Goal: Obtain resource: Download file/media

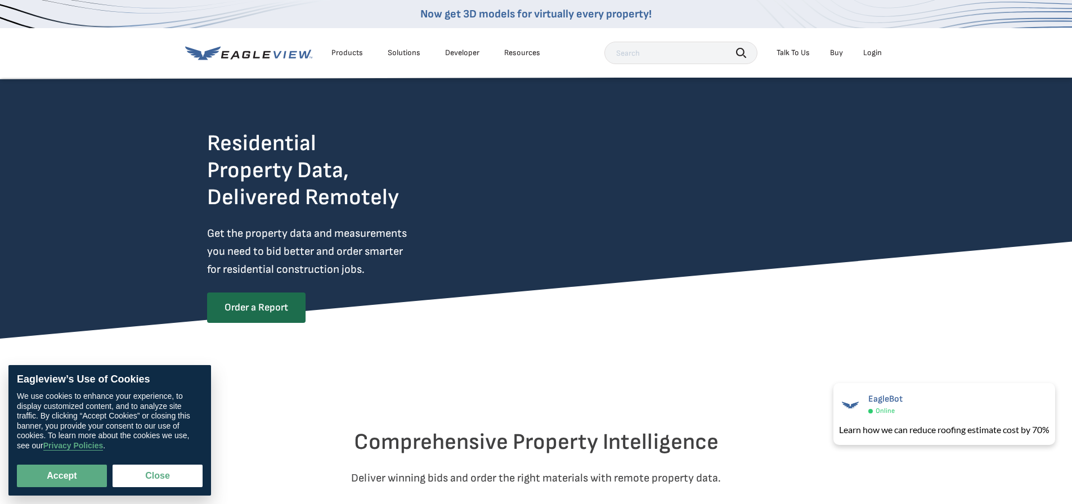
click at [868, 52] on div "Login" at bounding box center [872, 53] width 19 height 10
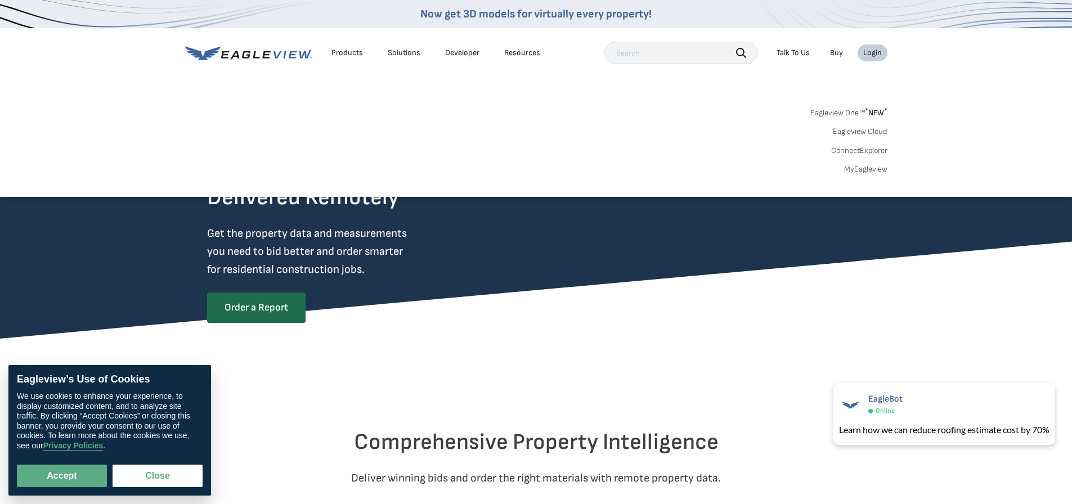
click at [868, 52] on div "Login" at bounding box center [872, 53] width 19 height 10
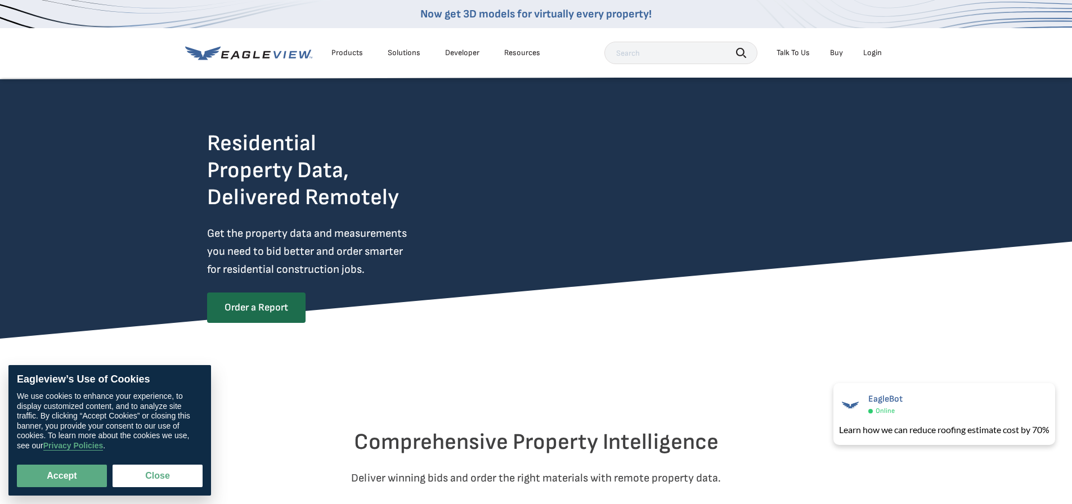
click at [871, 57] on div "Login" at bounding box center [872, 53] width 19 height 10
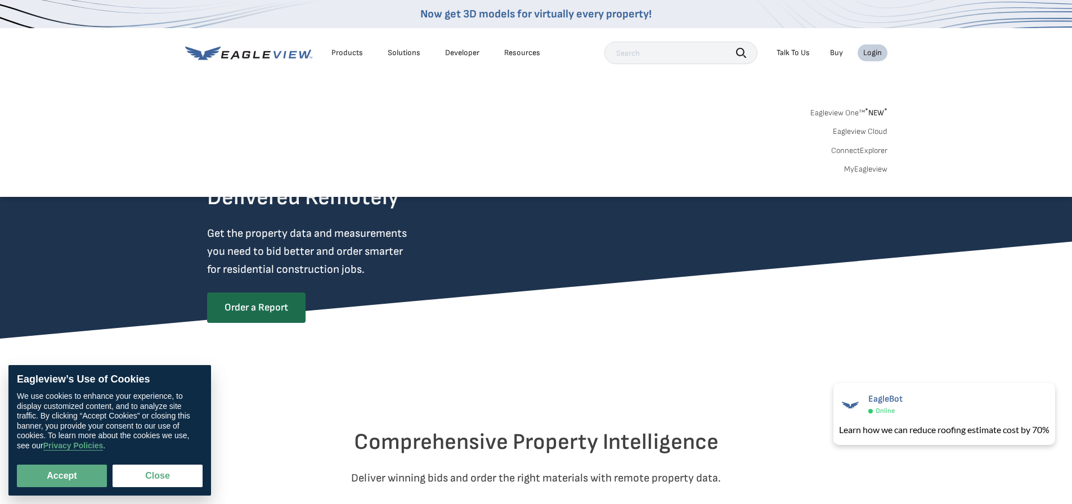
click at [852, 170] on link "MyEagleview" at bounding box center [865, 169] width 43 height 10
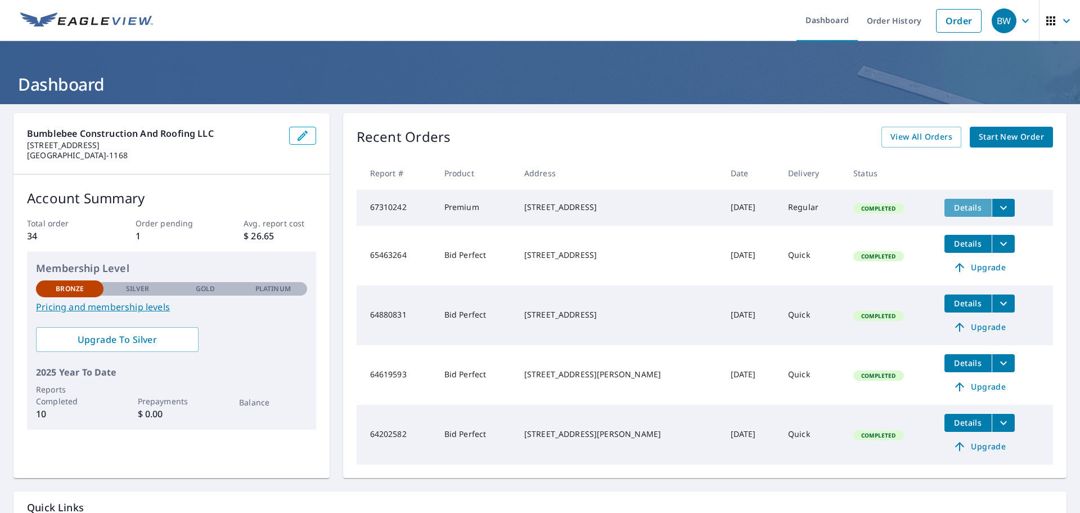
click at [962, 209] on span "Details" at bounding box center [968, 207] width 34 height 11
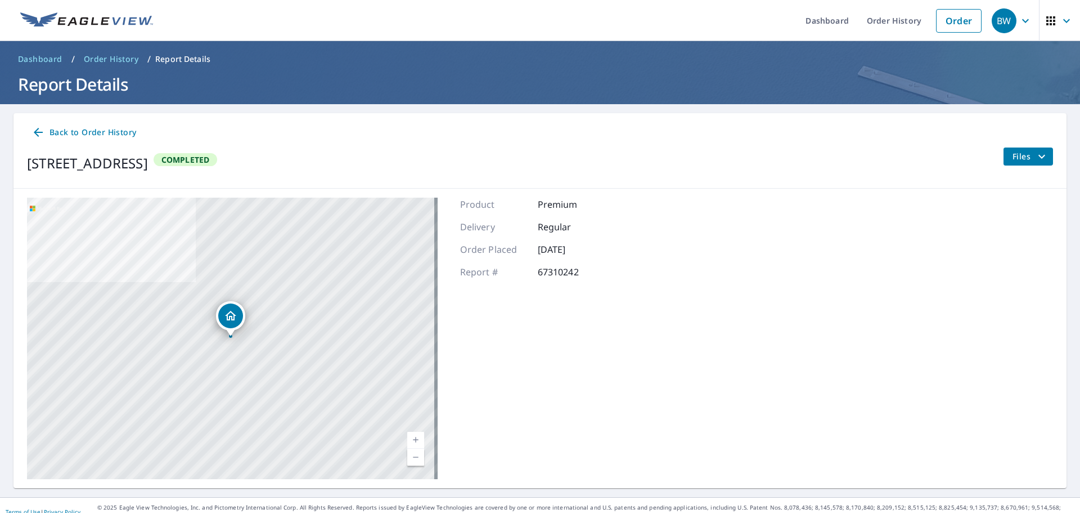
scroll to position [13, 0]
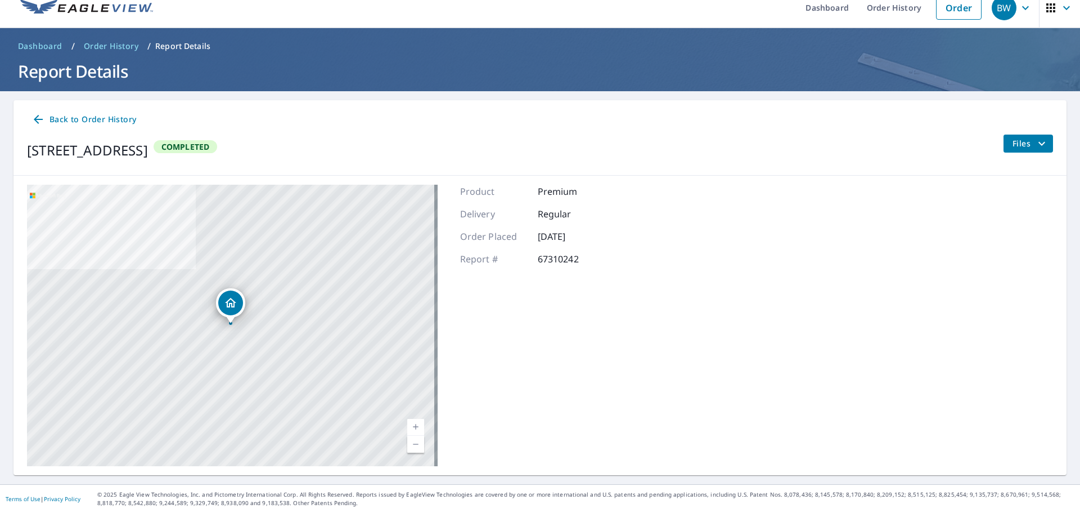
click at [1035, 143] on icon "filesDropdownBtn-67310242" at bounding box center [1042, 144] width 14 height 14
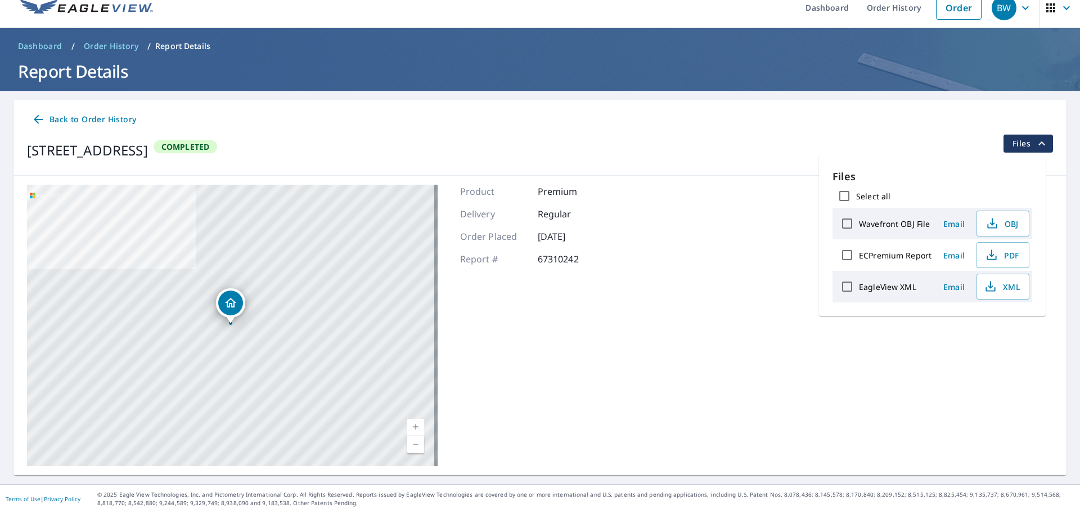
click at [883, 287] on label "EagleView XML" at bounding box center [887, 286] width 57 height 11
click at [859, 287] on input "EagleView XML" at bounding box center [847, 287] width 24 height 24
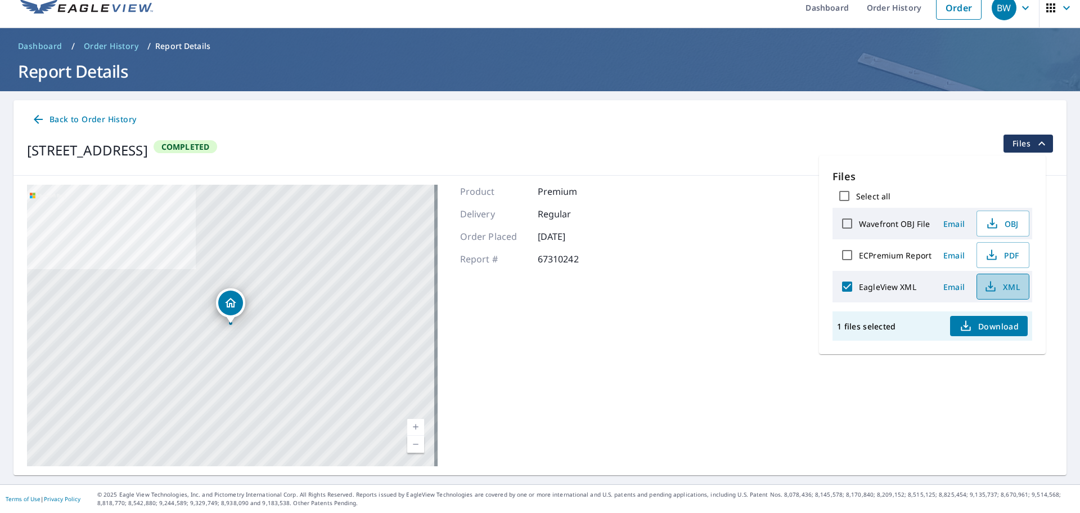
click at [997, 289] on span "XML" at bounding box center [1002, 287] width 36 height 14
click at [893, 287] on label "EagleView XML" at bounding box center [887, 286] width 57 height 11
click at [859, 287] on input "EagleView XML" at bounding box center [847, 287] width 24 height 24
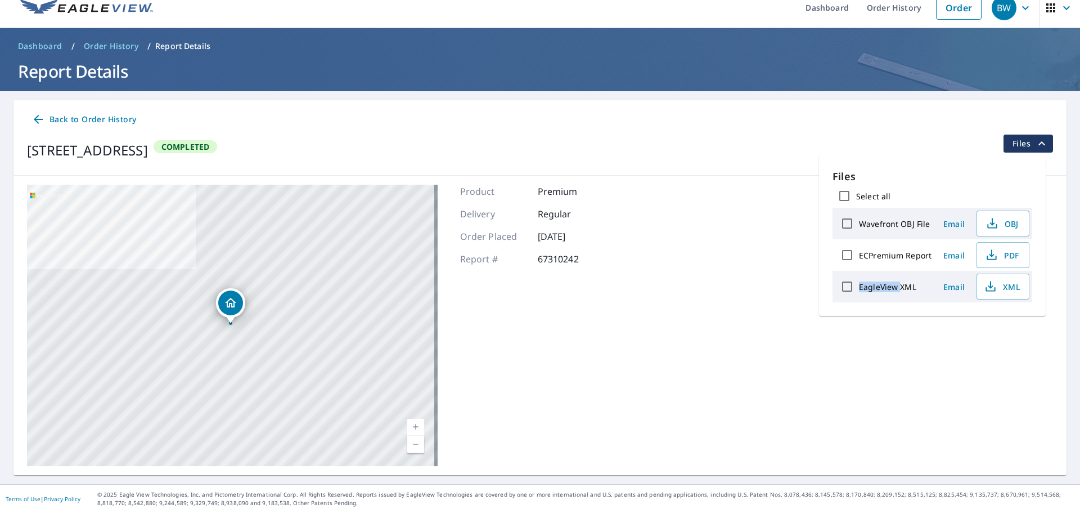
click at [893, 287] on label "EagleView XML" at bounding box center [887, 286] width 57 height 11
click at [859, 287] on input "EagleView XML" at bounding box center [847, 287] width 24 height 24
checkbox input "true"
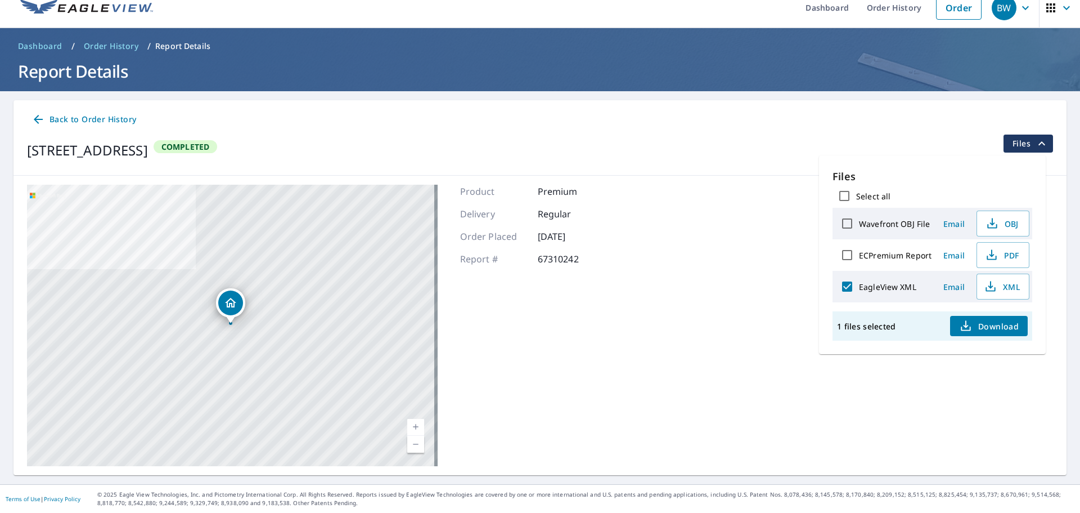
click at [890, 254] on label "ECPremium Report" at bounding box center [895, 255] width 73 height 11
click at [859, 254] on input "ECPremium Report" at bounding box center [847, 255] width 24 height 24
checkbox input "true"
click at [849, 285] on input "EagleView XML" at bounding box center [847, 287] width 24 height 24
checkbox input "false"
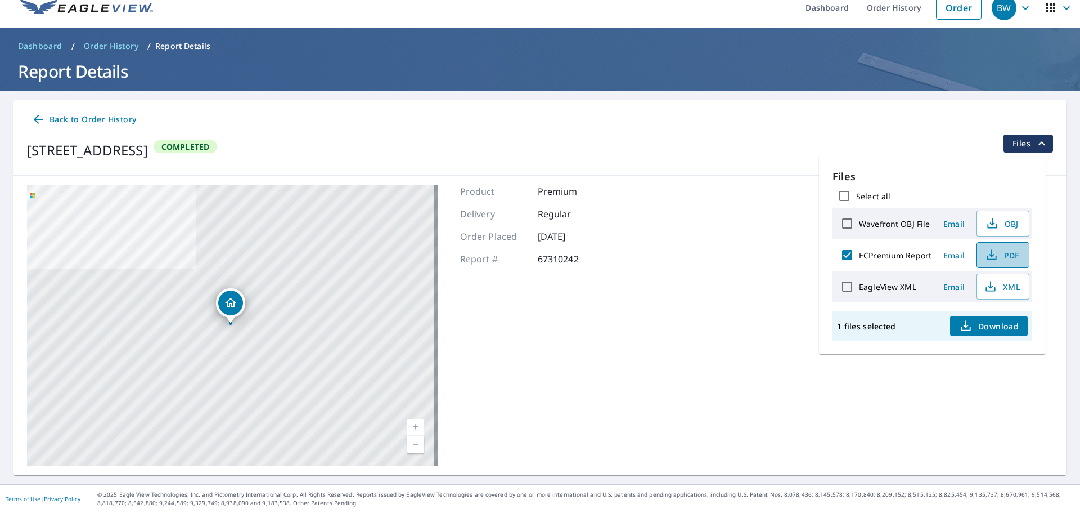
click at [997, 254] on icon "button" at bounding box center [992, 255] width 14 height 14
click at [232, 310] on div "Dropped pin, building 1, Residential property, 2437 Shelby Cir Kissimmee, FL 34…" at bounding box center [230, 302] width 25 height 25
click at [230, 322] on div "Dropped pin, building 1, Residential property, 2437 Shelby Cir Kissimmee, FL 34…" at bounding box center [230, 317] width 15 height 11
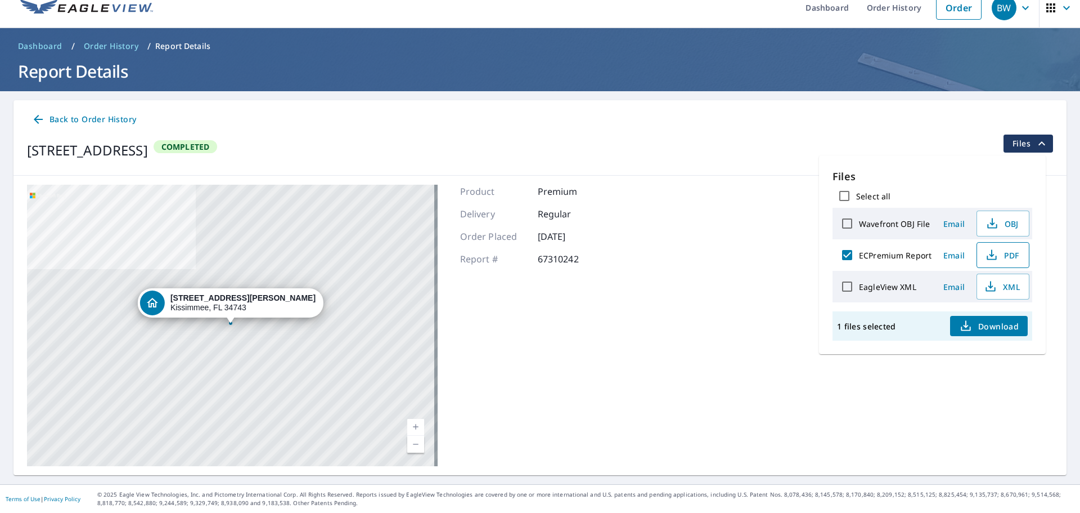
click at [230, 311] on div "2437 Shelby Cir Kissimmee, FL 34743" at bounding box center [242, 302] width 145 height 19
click at [412, 426] on link "Current Level 17, Zoom In" at bounding box center [415, 427] width 17 height 17
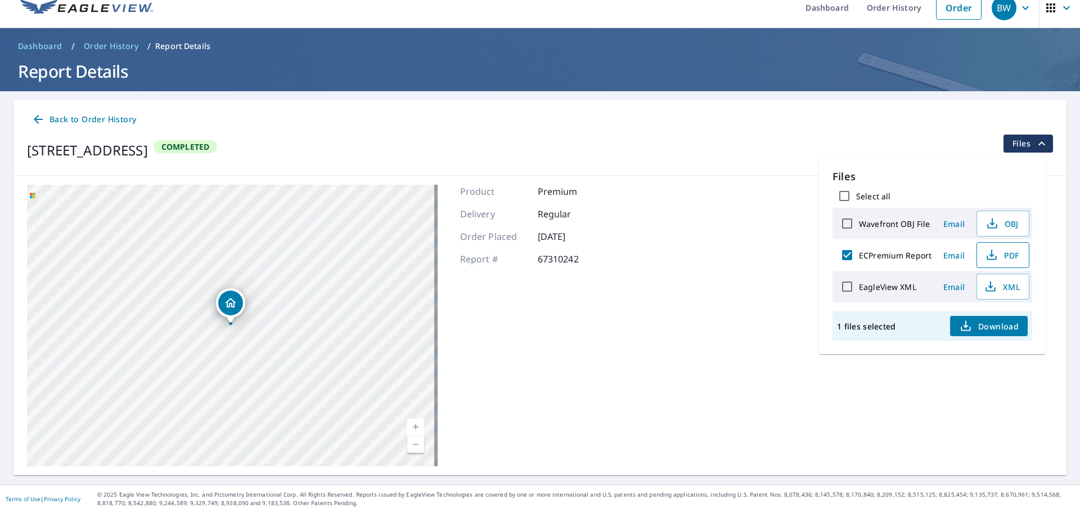
click at [414, 428] on link "Current Level 18, Zoom In" at bounding box center [415, 427] width 17 height 17
click at [414, 428] on link "Current Level 19, Zoom In" at bounding box center [415, 427] width 17 height 17
click at [414, 428] on link "Current Level 19, Zoom In Disabled" at bounding box center [415, 427] width 17 height 17
click at [414, 428] on link "Current Level 20, Zoom In Disabled" at bounding box center [415, 427] width 17 height 17
click at [999, 255] on span "PDF" at bounding box center [1002, 255] width 36 height 14
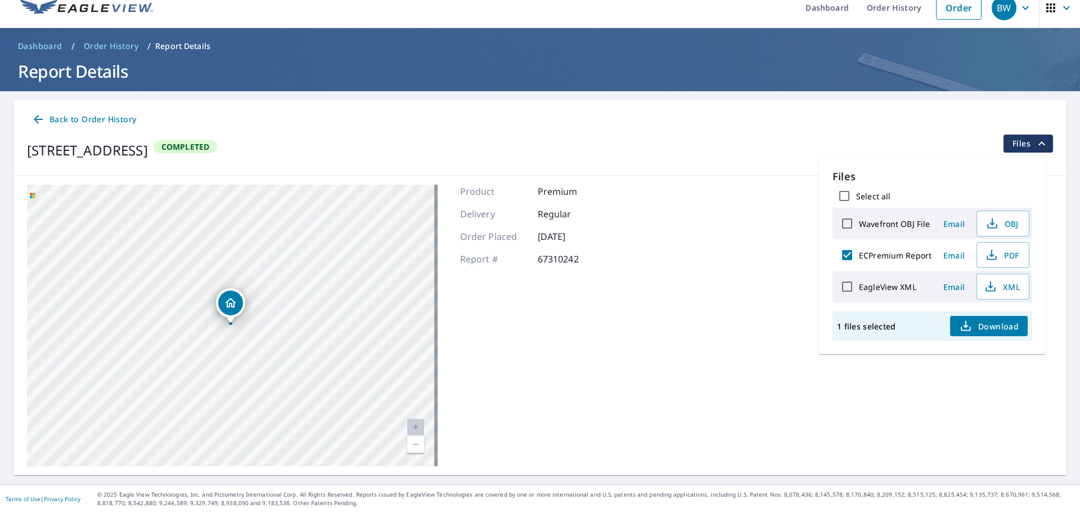
click at [850, 253] on input "ECPremium Report" at bounding box center [847, 255] width 24 height 24
checkbox input "false"
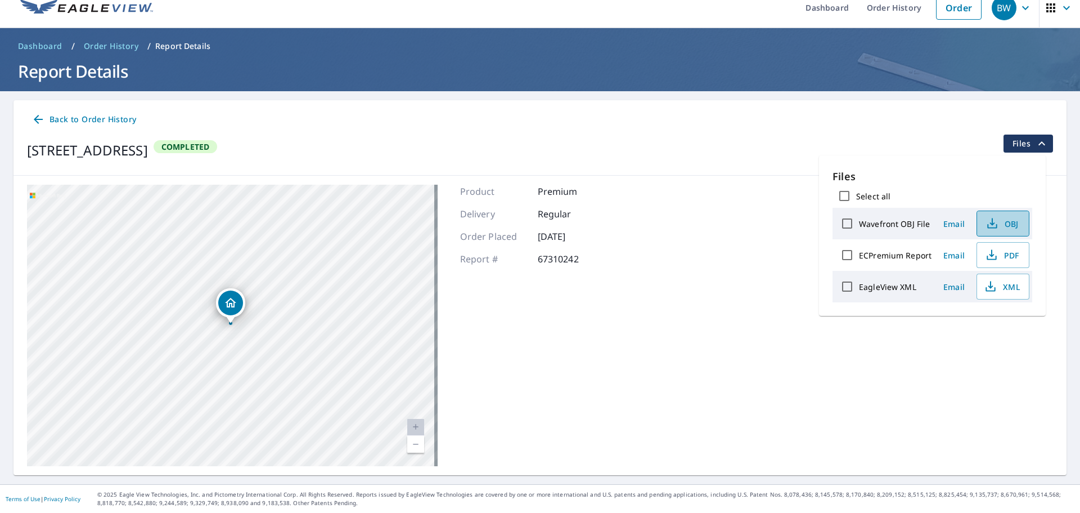
click at [1001, 222] on span "OBJ" at bounding box center [1002, 224] width 36 height 14
click at [1004, 286] on span "XML" at bounding box center [1002, 287] width 36 height 14
